Goal: Information Seeking & Learning: Learn about a topic

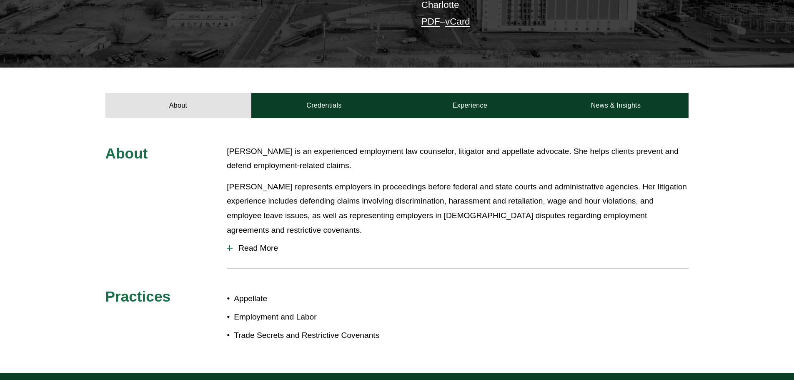
scroll to position [250, 0]
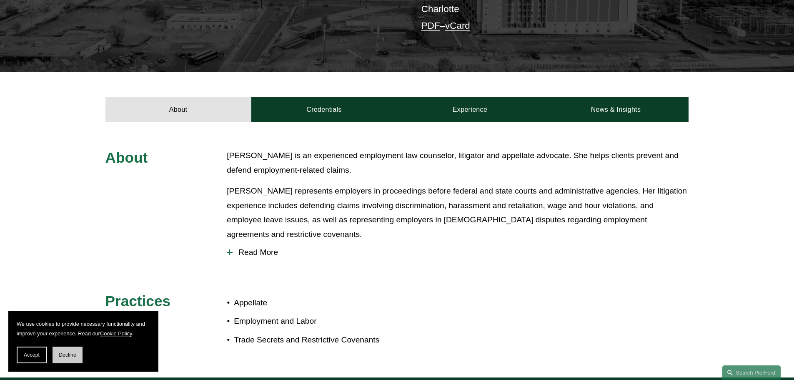
click at [69, 348] on button "Decline" at bounding box center [68, 355] width 30 height 17
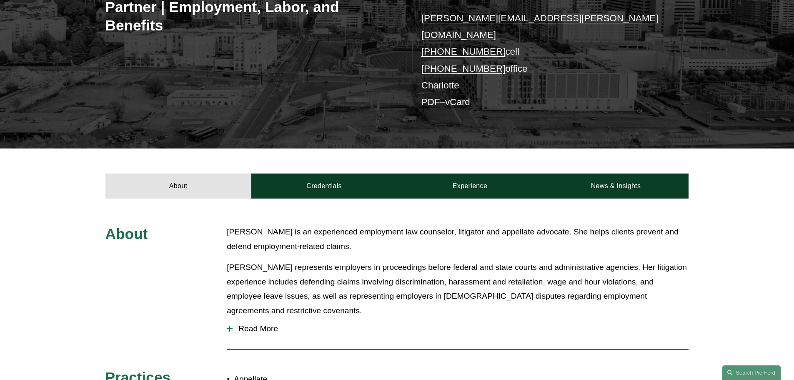
scroll to position [167, 0]
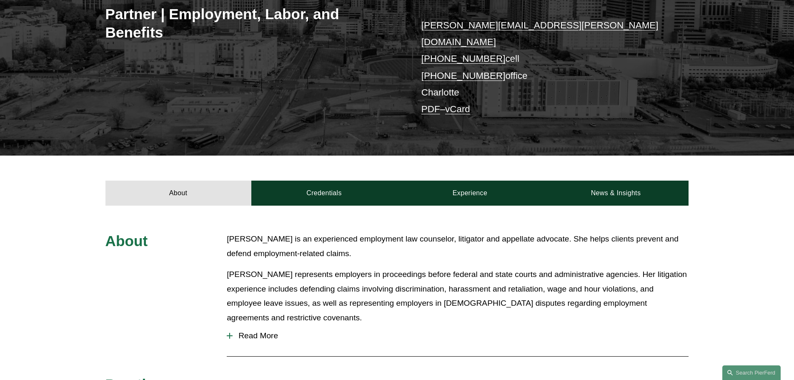
click at [257, 325] on button "Read More" at bounding box center [458, 336] width 462 height 22
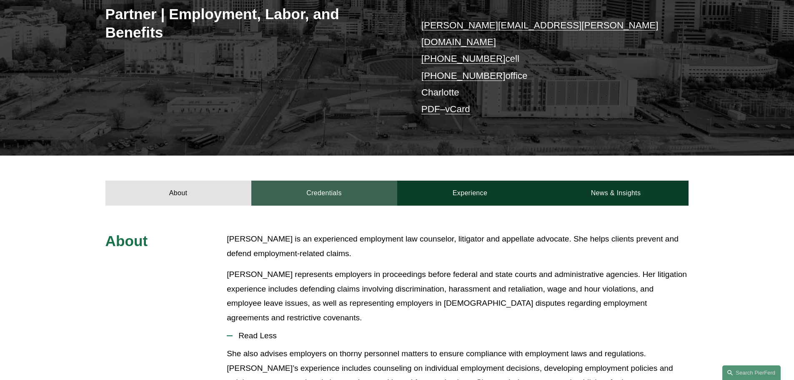
click at [329, 183] on link "Credentials" at bounding box center [324, 193] width 146 height 25
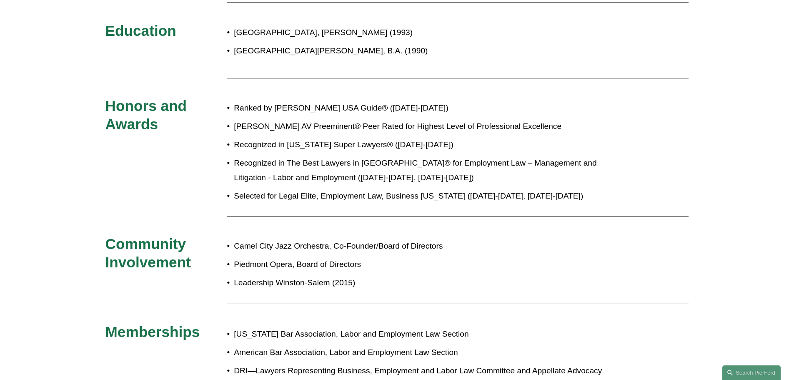
scroll to position [709, 0]
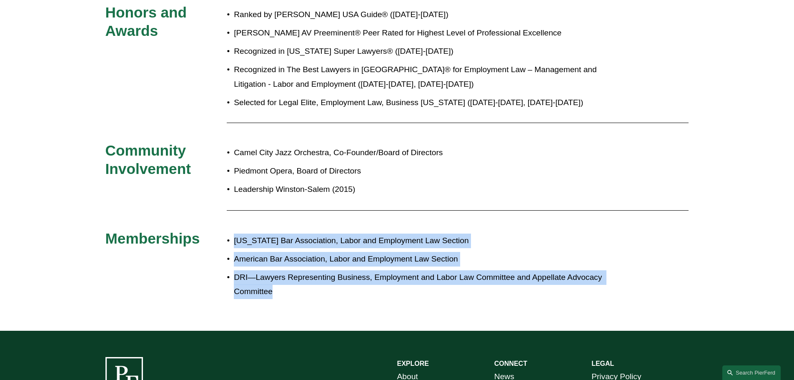
drag, startPoint x: 232, startPoint y: 226, endPoint x: 377, endPoint y: 314, distance: 169.6
copy ul "[US_STATE] Bar Association, Labor and Employment Law Section American Bar Assoc…"
drag, startPoint x: 389, startPoint y: 307, endPoint x: 383, endPoint y: 307, distance: 5.4
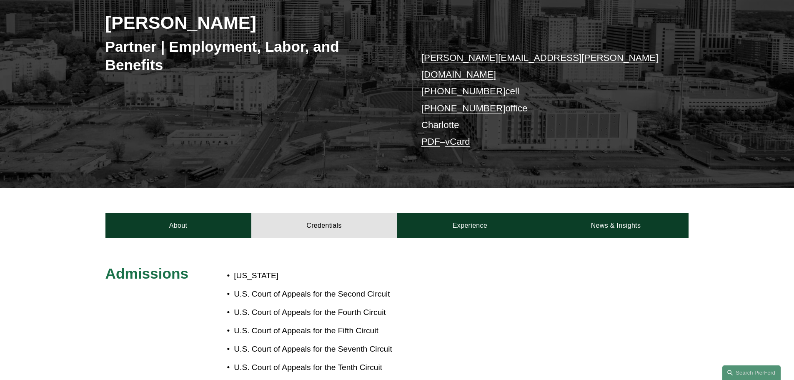
scroll to position [125, 0]
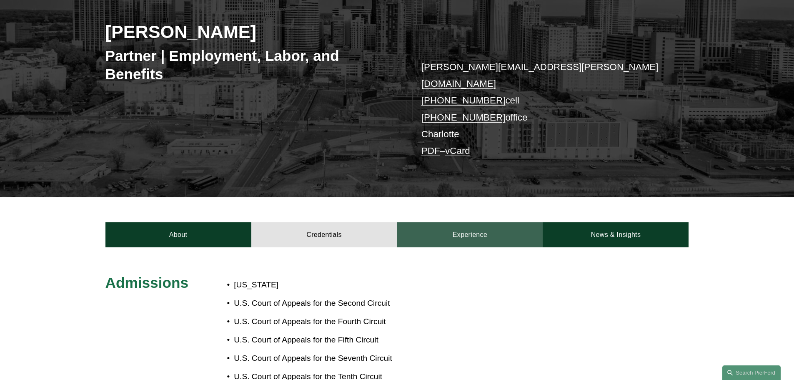
click at [452, 222] on link "Experience" at bounding box center [470, 234] width 146 height 25
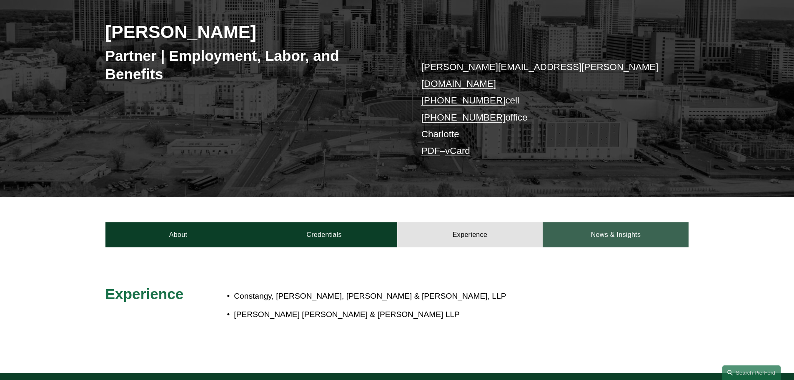
click at [574, 222] on link "News & Insights" at bounding box center [616, 234] width 146 height 25
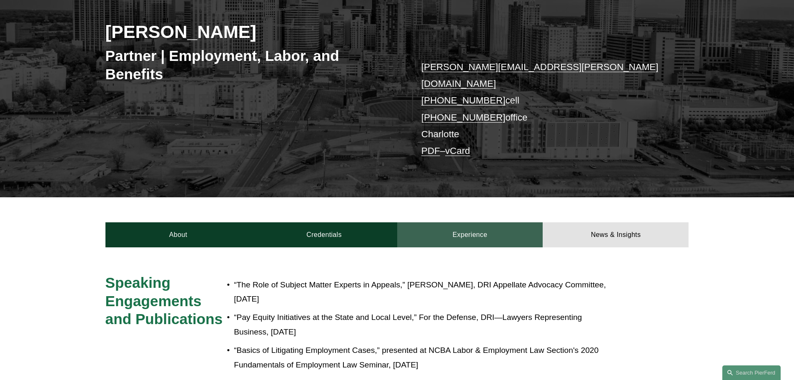
click at [466, 225] on link "Experience" at bounding box center [470, 234] width 146 height 25
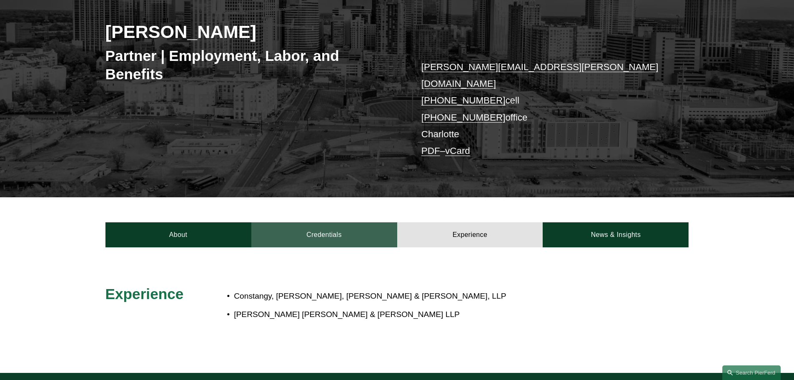
drag, startPoint x: 330, startPoint y: 215, endPoint x: 281, endPoint y: 217, distance: 49.3
click at [329, 222] on link "Credentials" at bounding box center [324, 234] width 146 height 25
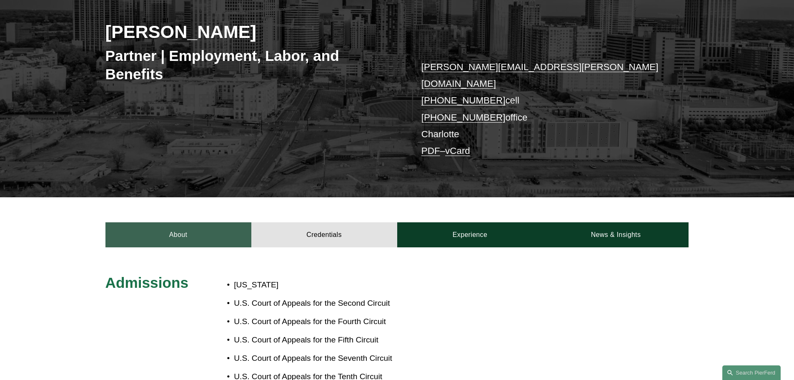
click at [211, 223] on link "About" at bounding box center [179, 234] width 146 height 25
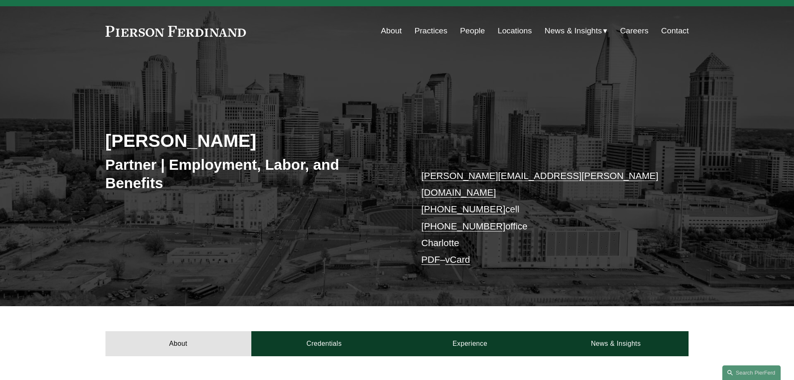
scroll to position [0, 0]
